Goal: Information Seeking & Learning: Learn about a topic

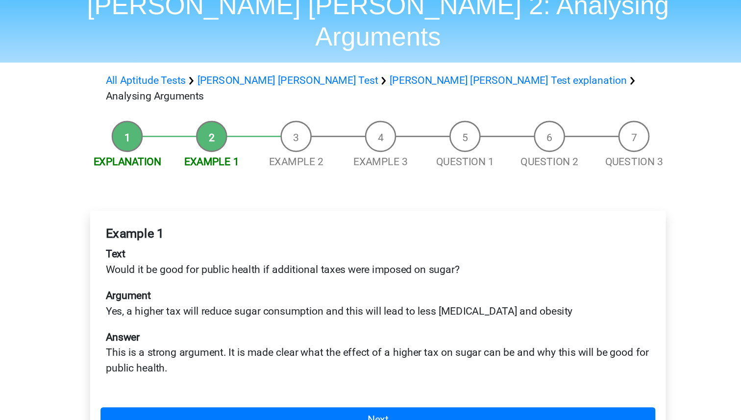
click at [304, 315] on div "Example 1 Text Would it be good for public health if additional taxes were impo…" at bounding box center [370, 295] width 434 height 183
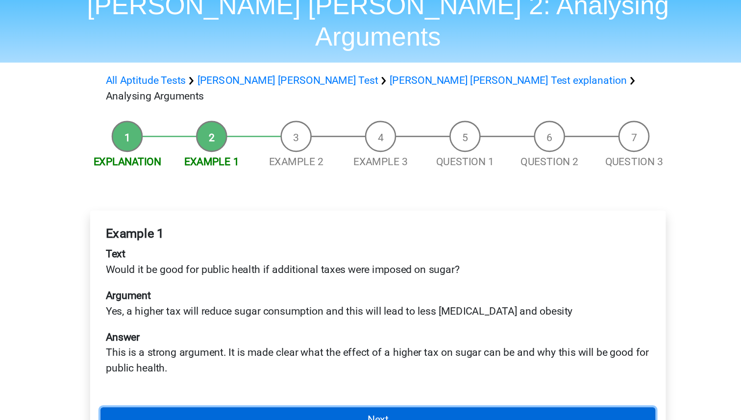
click at [305, 352] on link "Next" at bounding box center [370, 361] width 418 height 19
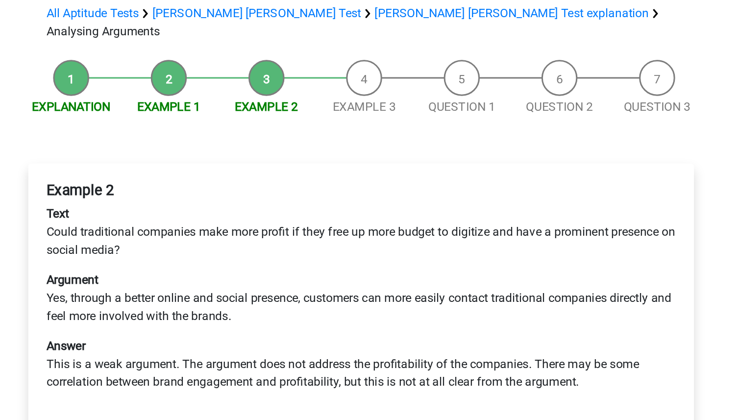
click at [325, 376] on link "Next" at bounding box center [370, 385] width 418 height 19
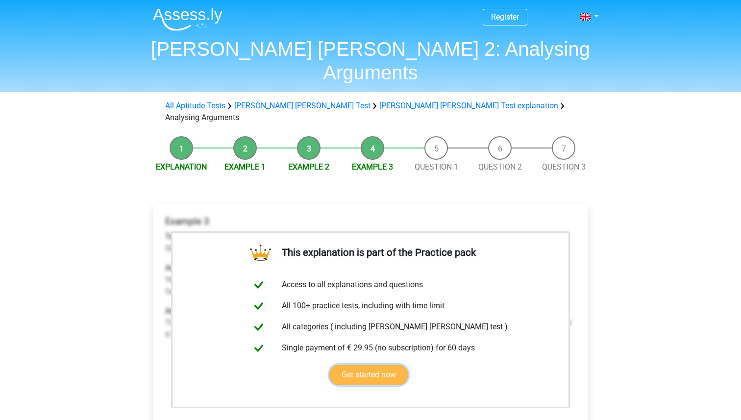
click at [329, 364] on link "Get started now" at bounding box center [368, 374] width 79 height 21
